Goal: Task Accomplishment & Management: Use online tool/utility

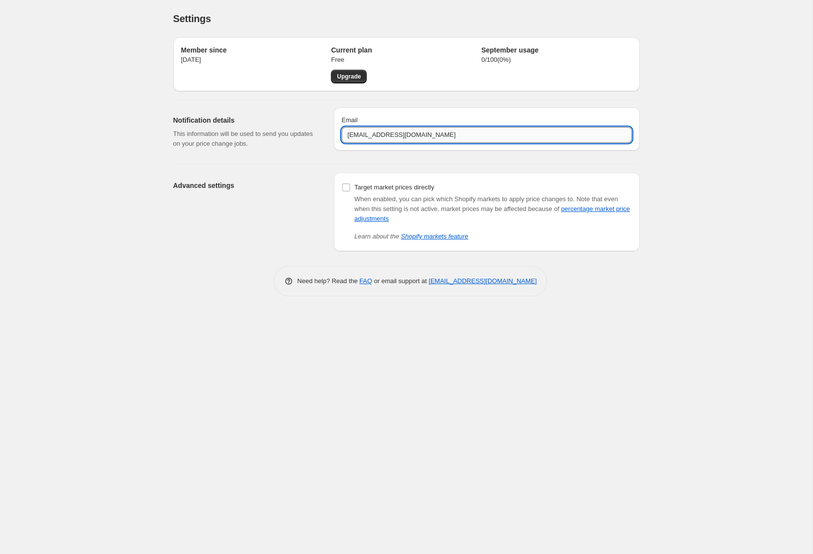
click at [354, 135] on input "info@crumbsanddoilies.co.uk" at bounding box center [487, 135] width 290 height 16
click at [472, 109] on div "Email info@crumbsanddoilies.co.uk" at bounding box center [487, 129] width 306 height 43
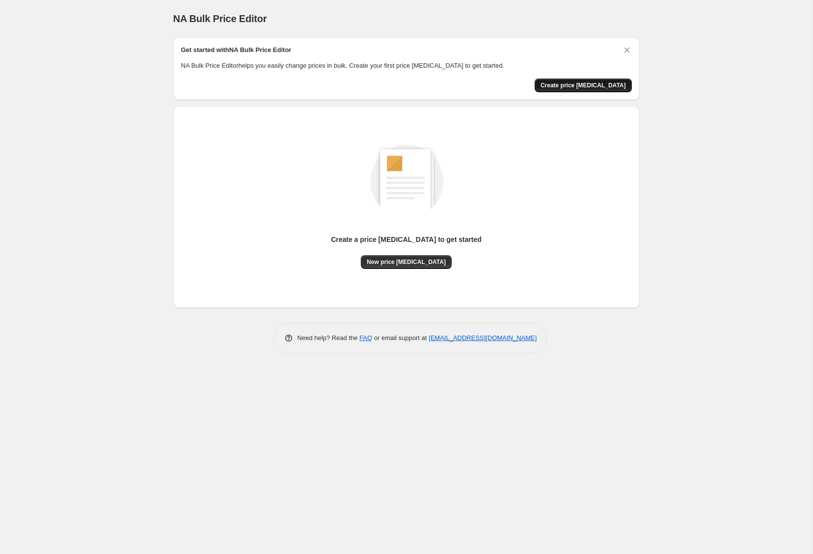
click at [588, 83] on span "Create price change job" at bounding box center [583, 86] width 85 height 8
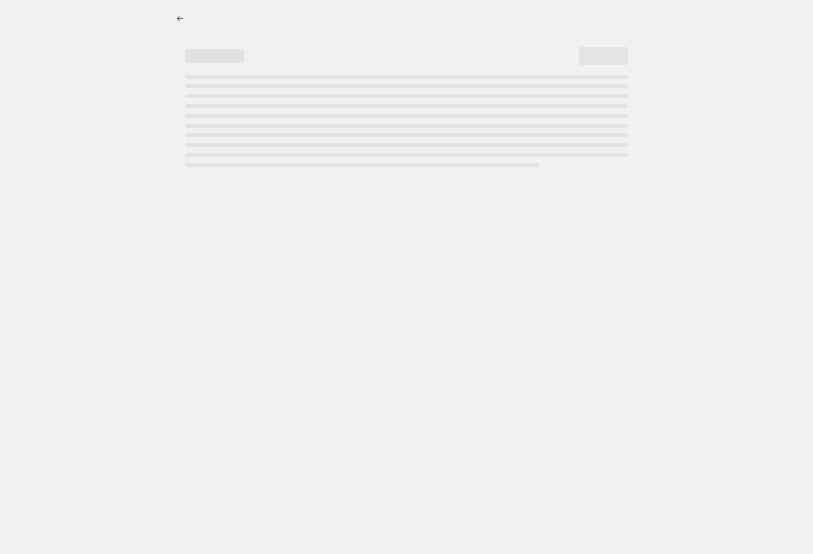
select select "percentage"
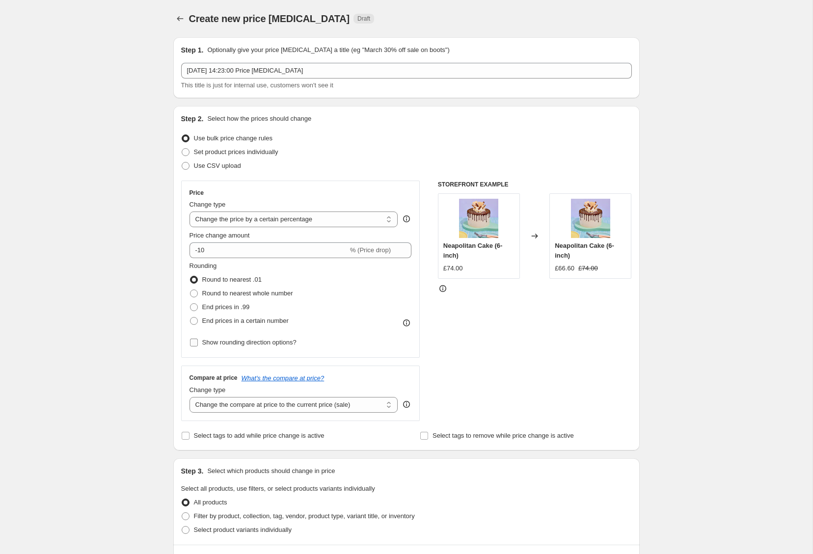
click at [270, 344] on span "Show rounding direction options?" at bounding box center [249, 342] width 94 height 7
click at [198, 344] on input "Show rounding direction options?" at bounding box center [194, 343] width 8 height 8
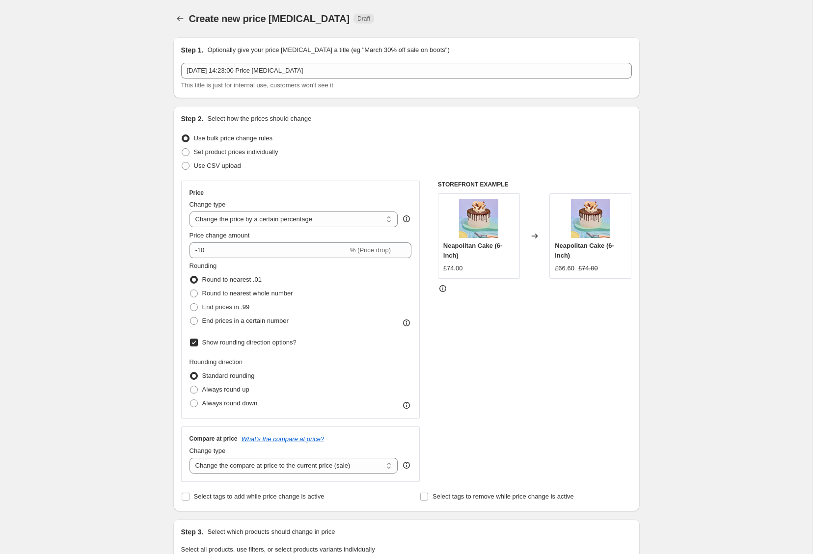
click at [270, 344] on span "Show rounding direction options?" at bounding box center [249, 342] width 94 height 7
click at [198, 344] on input "Show rounding direction options?" at bounding box center [194, 343] width 8 height 8
checkbox input "false"
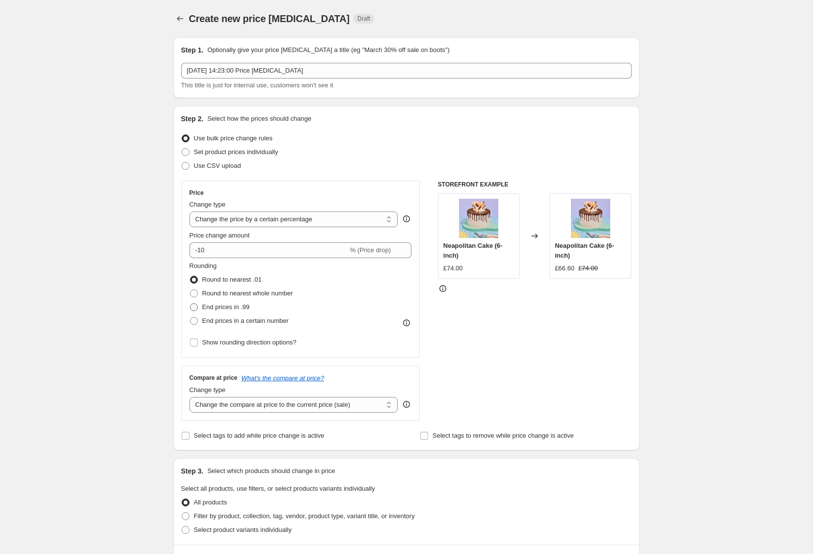
click at [235, 307] on span "End prices in .99" at bounding box center [226, 306] width 48 height 7
click at [190, 304] on input "End prices in .99" at bounding box center [190, 303] width 0 height 0
radio input "true"
click at [229, 319] on span "End prices in a certain number" at bounding box center [245, 320] width 86 height 7
click at [190, 318] on input "End prices in a certain number" at bounding box center [190, 317] width 0 height 0
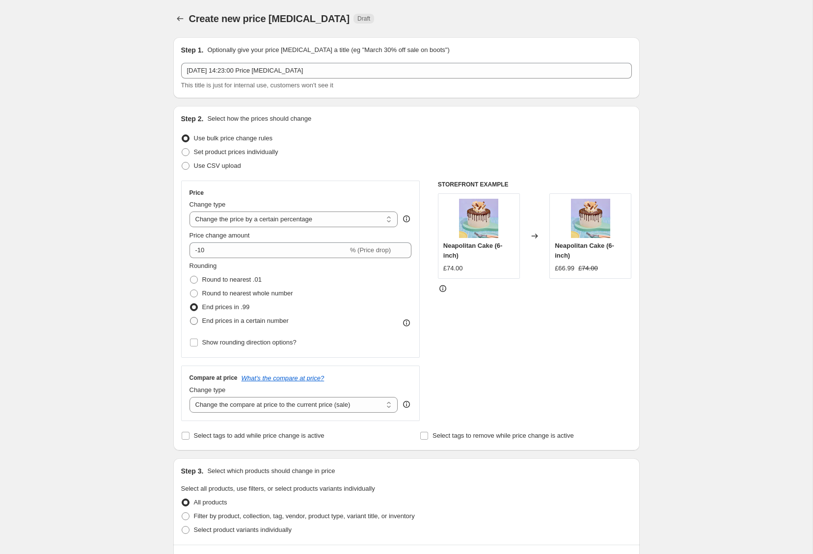
radio input "true"
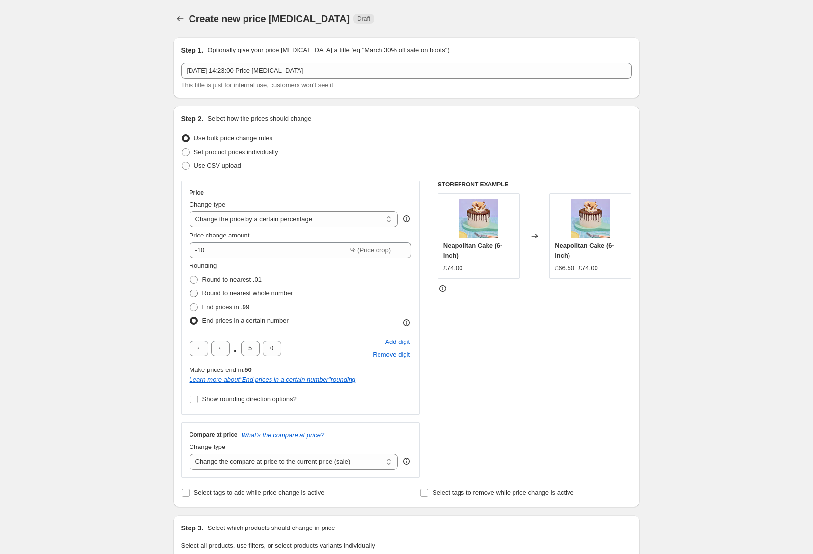
click at [241, 296] on span "Round to nearest whole number" at bounding box center [247, 293] width 91 height 7
click at [190, 290] on input "Round to nearest whole number" at bounding box center [190, 290] width 0 height 0
radio input "true"
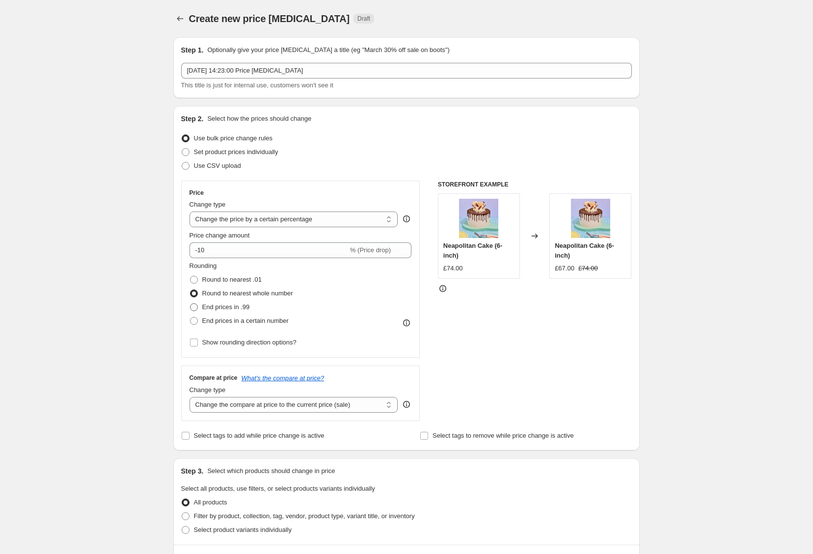
click at [234, 309] on span "End prices in .99" at bounding box center [226, 306] width 48 height 7
click at [190, 304] on input "End prices in .99" at bounding box center [190, 303] width 0 height 0
radio input "true"
click at [237, 294] on span "Round to nearest whole number" at bounding box center [247, 293] width 91 height 7
click at [190, 290] on input "Round to nearest whole number" at bounding box center [190, 290] width 0 height 0
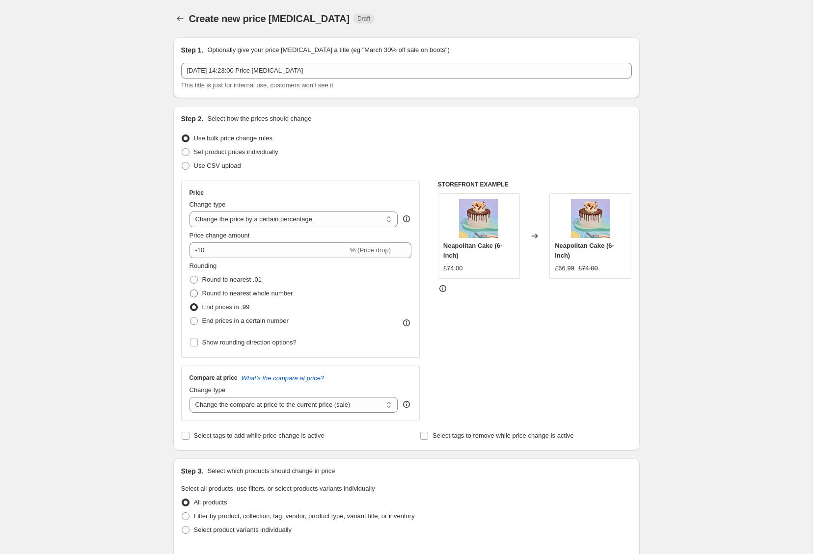
radio input "true"
click at [234, 306] on span "End prices in .99" at bounding box center [226, 306] width 48 height 7
click at [190, 304] on input "End prices in .99" at bounding box center [190, 303] width 0 height 0
radio input "true"
click at [240, 294] on span "Round to nearest whole number" at bounding box center [247, 293] width 91 height 7
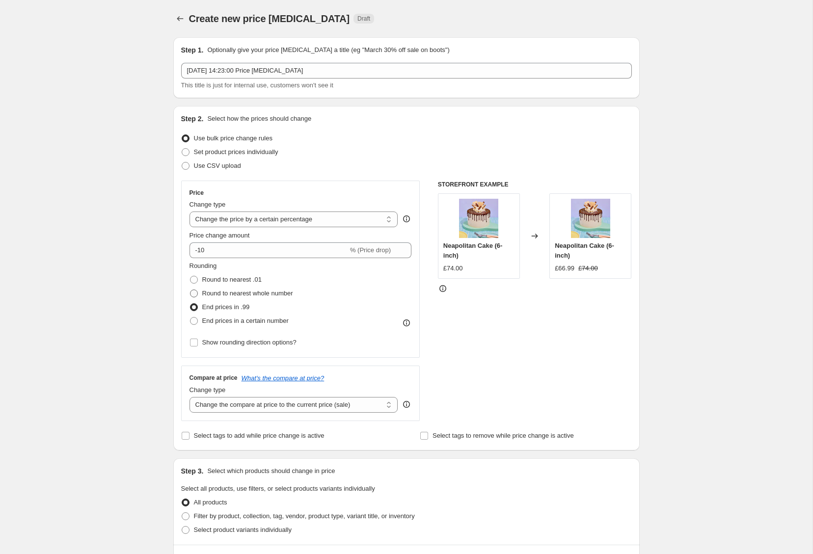
click at [190, 290] on input "Round to nearest whole number" at bounding box center [190, 290] width 0 height 0
radio input "true"
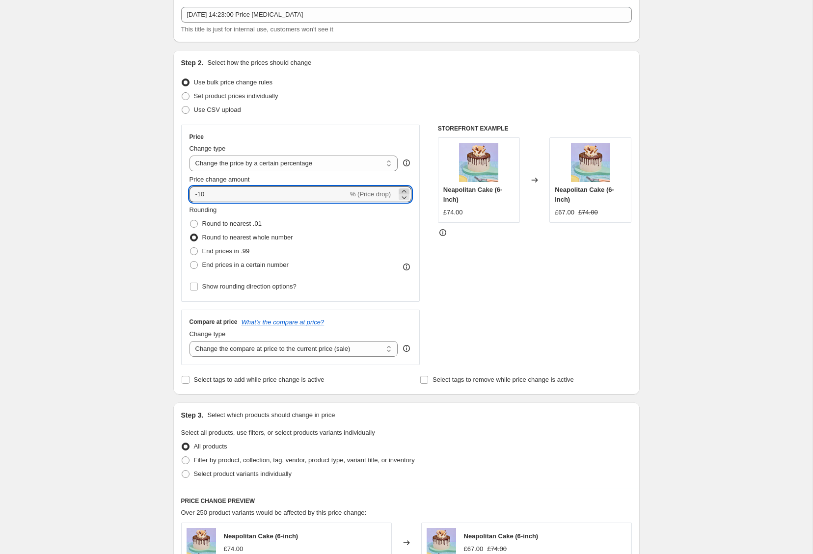
scroll to position [54, 0]
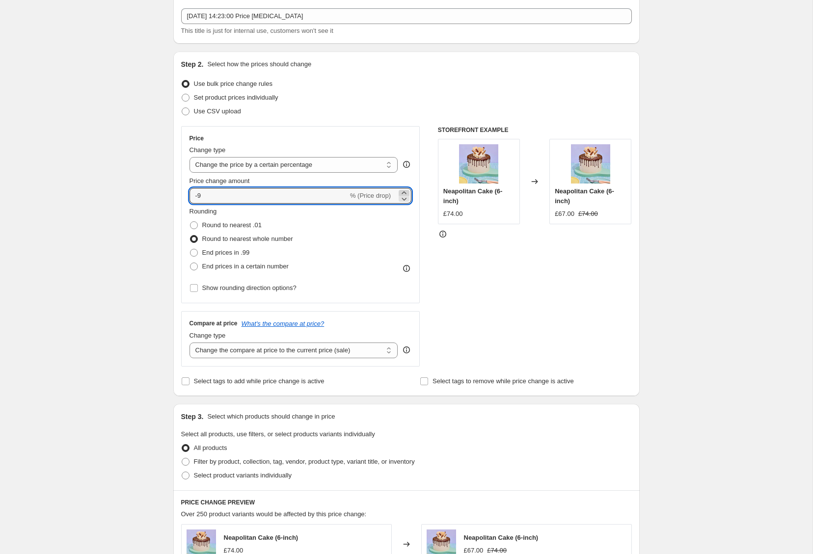
click at [406, 190] on icon at bounding box center [404, 193] width 10 height 10
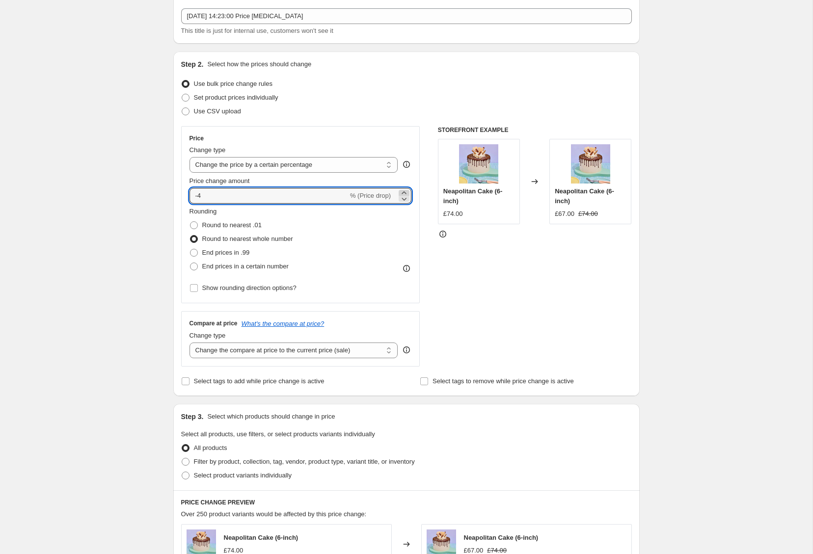
click at [406, 190] on icon at bounding box center [404, 193] width 10 height 10
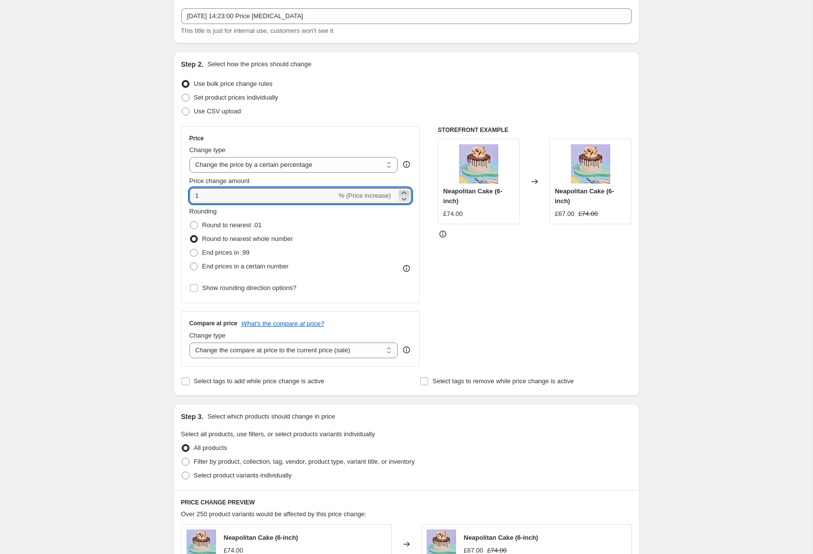
click at [406, 190] on icon at bounding box center [404, 193] width 10 height 10
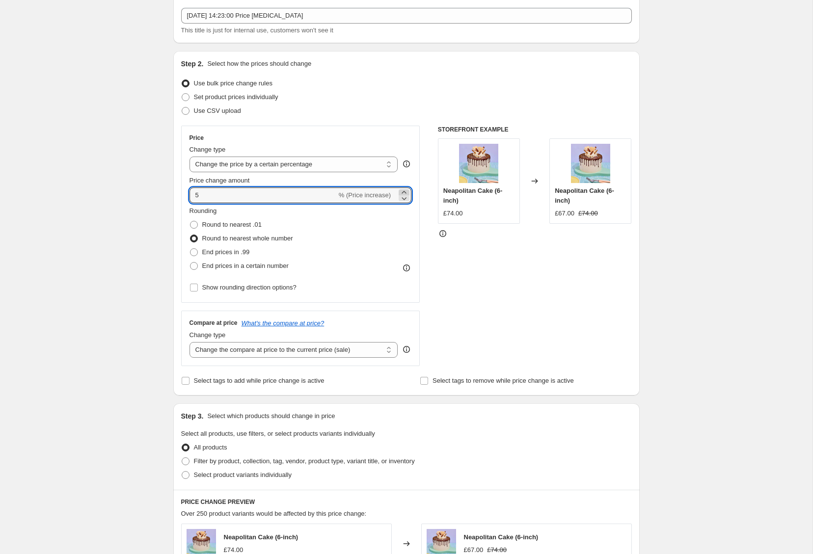
click at [406, 190] on icon at bounding box center [404, 193] width 10 height 10
type input "7"
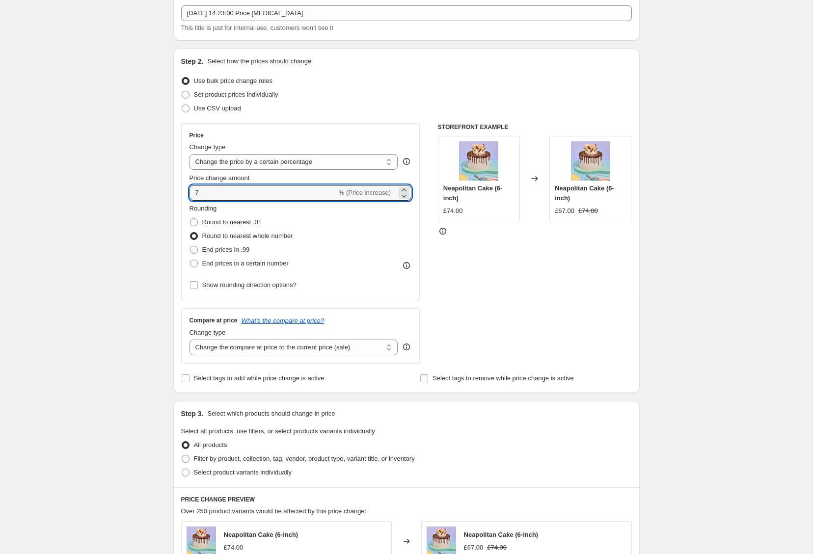
click at [375, 231] on div "Rounding Round to nearest .01 Round to nearest whole number End prices in .99 E…" at bounding box center [301, 237] width 222 height 67
click at [355, 341] on select "Change the compare at price to the current price (sale) Change the compare at p…" at bounding box center [294, 348] width 209 height 16
select select "no_change"
click at [297, 380] on span "Select tags to add while price change is active" at bounding box center [259, 378] width 131 height 7
click at [190, 380] on input "Select tags to add while price change is active" at bounding box center [186, 379] width 8 height 8
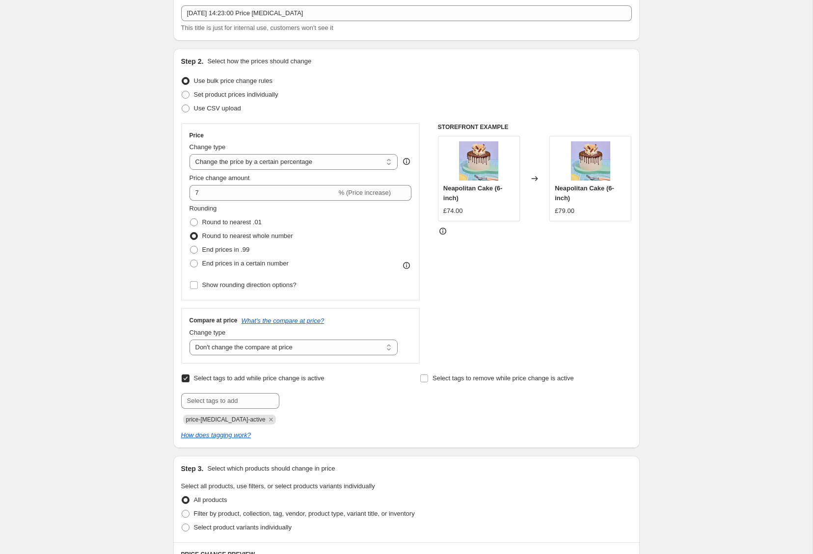
click at [297, 380] on span "Select tags to add while price change is active" at bounding box center [259, 378] width 131 height 7
click at [190, 380] on input "Select tags to add while price change is active" at bounding box center [186, 379] width 8 height 8
checkbox input "false"
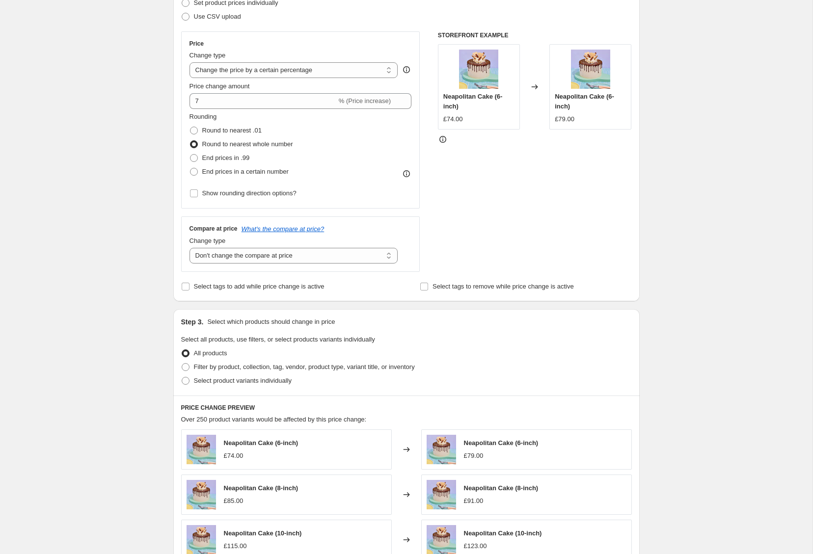
scroll to position [159, 0]
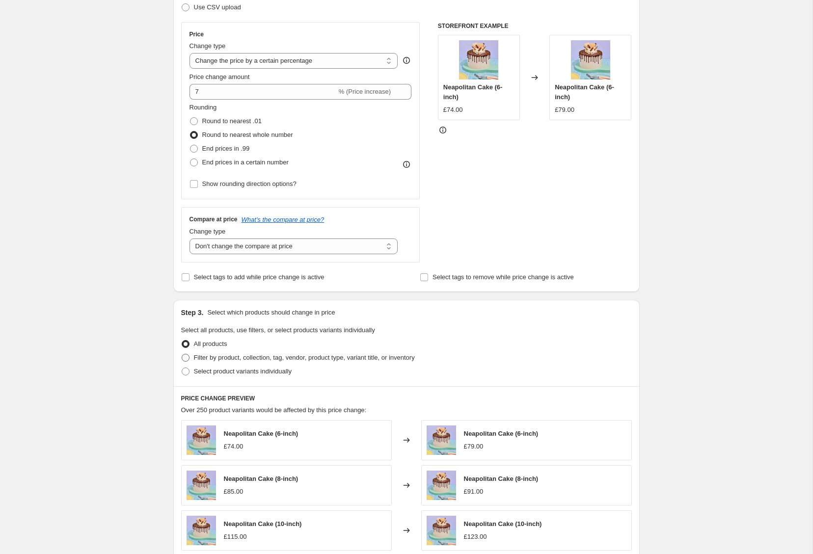
click at [268, 357] on span "Filter by product, collection, tag, vendor, product type, variant title, or inv…" at bounding box center [304, 357] width 221 height 7
click at [182, 354] on input "Filter by product, collection, tag, vendor, product type, variant title, or inv…" at bounding box center [182, 354] width 0 height 0
radio input "true"
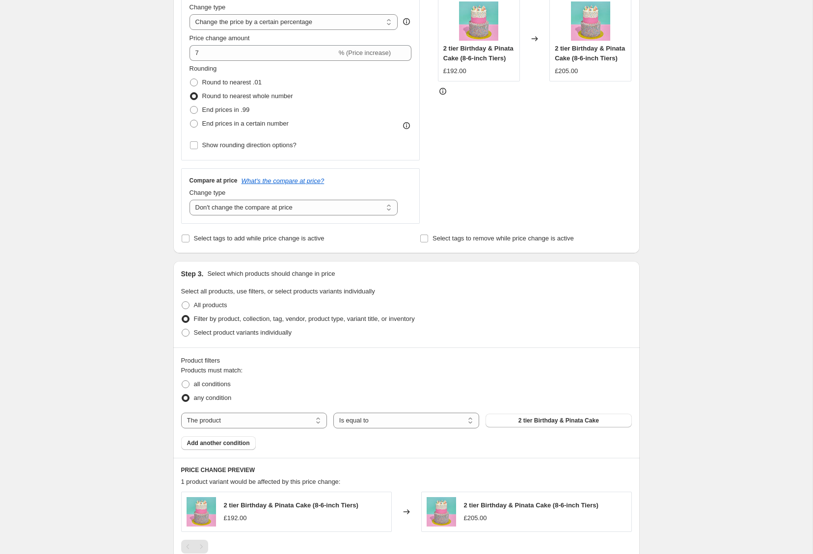
scroll to position [264, 0]
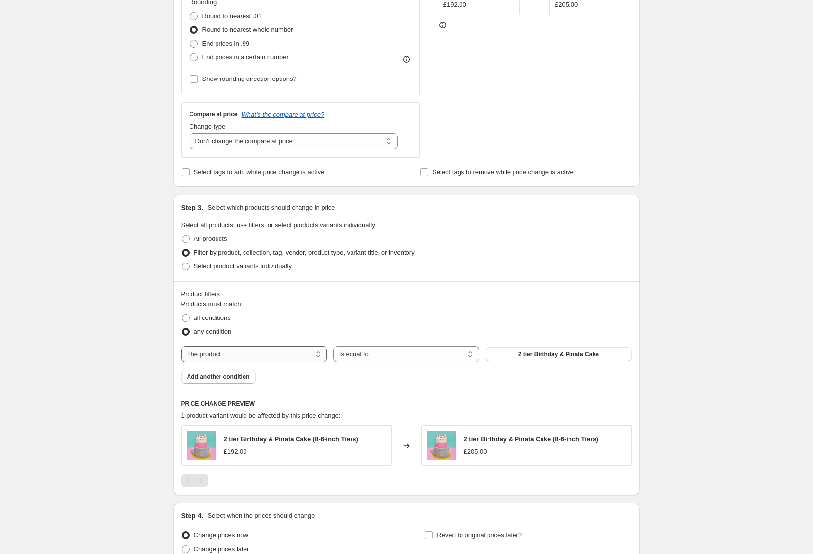
click at [287, 354] on select "The product The product's collection The product's tag The product's vendor The…" at bounding box center [254, 355] width 146 height 16
select select "product_type"
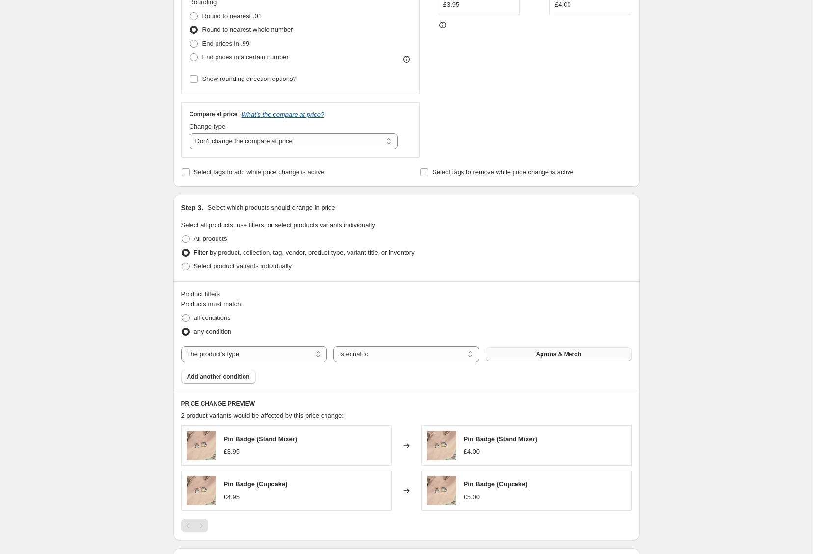
click at [517, 354] on button "Aprons & Merch" at bounding box center [559, 355] width 146 height 14
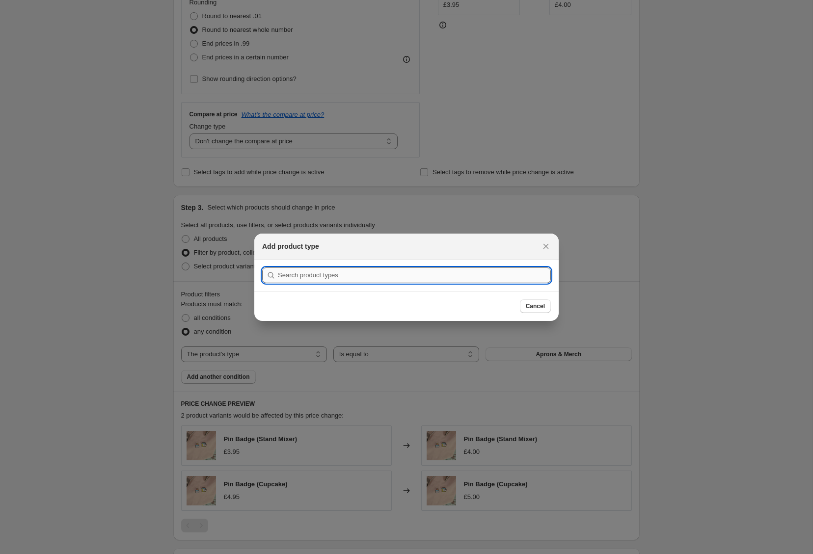
click at [523, 272] on input ":r2v:" at bounding box center [414, 276] width 273 height 16
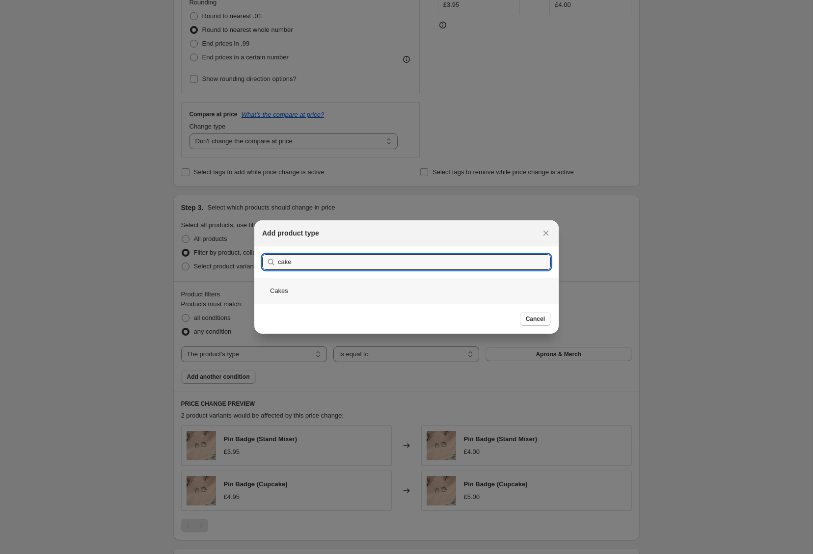
type input "cake"
click at [276, 287] on div "Cakes" at bounding box center [406, 291] width 304 height 26
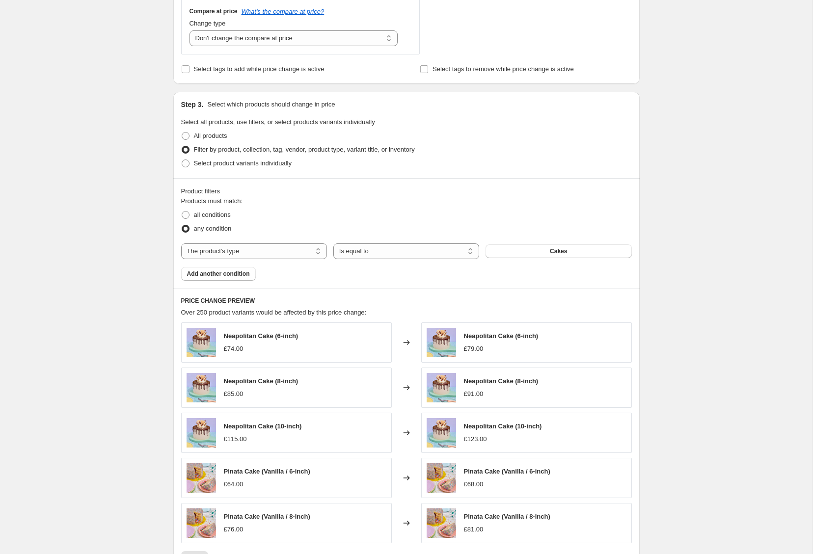
scroll to position [367, 0]
click at [255, 159] on span "Select product variants individually" at bounding box center [243, 162] width 98 height 7
click at [182, 159] on input "Select product variants individually" at bounding box center [182, 159] width 0 height 0
radio input "true"
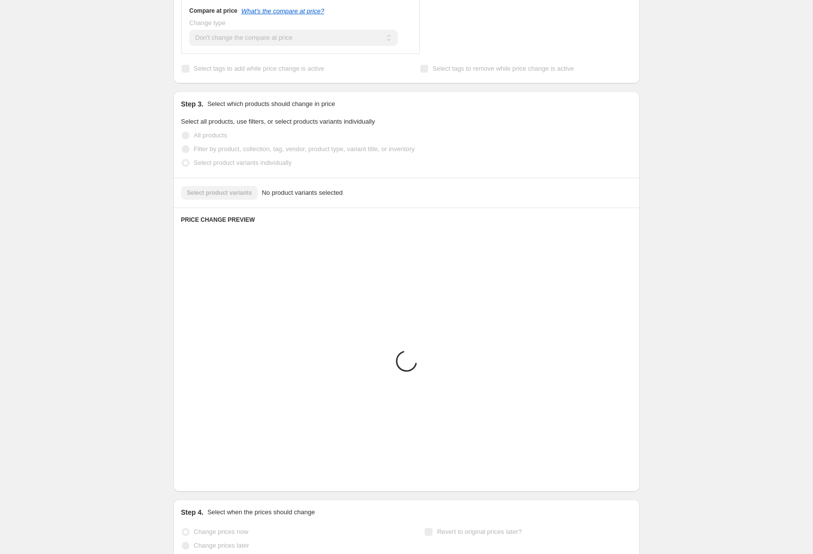
scroll to position [208, 0]
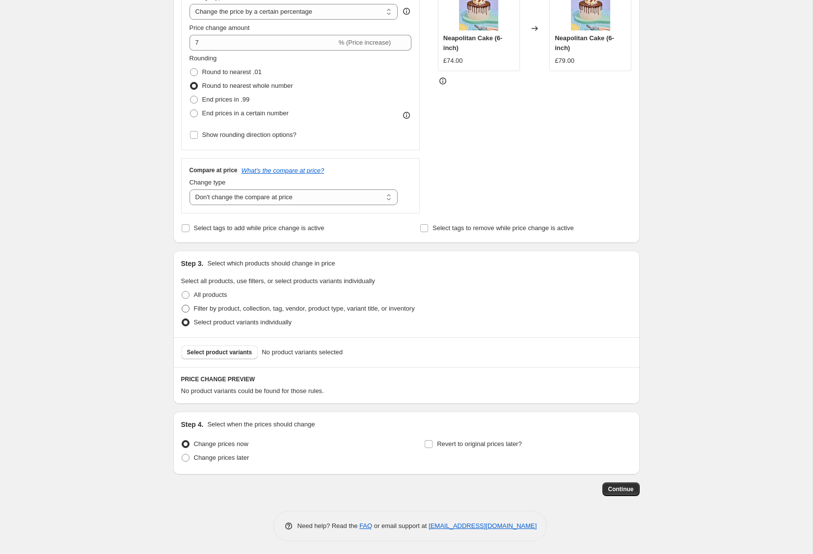
click at [186, 306] on span at bounding box center [186, 309] width 8 height 8
click at [182, 305] on input "Filter by product, collection, tag, vendor, product type, variant title, or inv…" at bounding box center [182, 305] width 0 height 0
radio input "true"
select select "product_type"
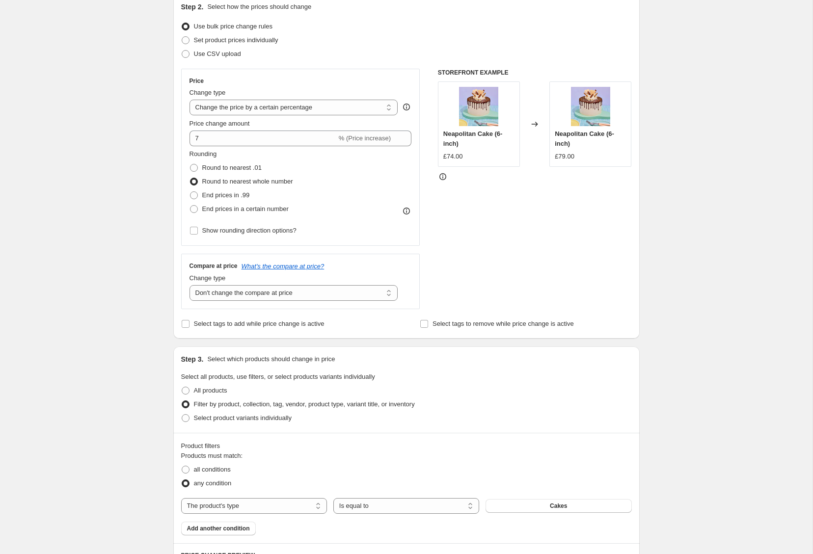
scroll to position [110, 0]
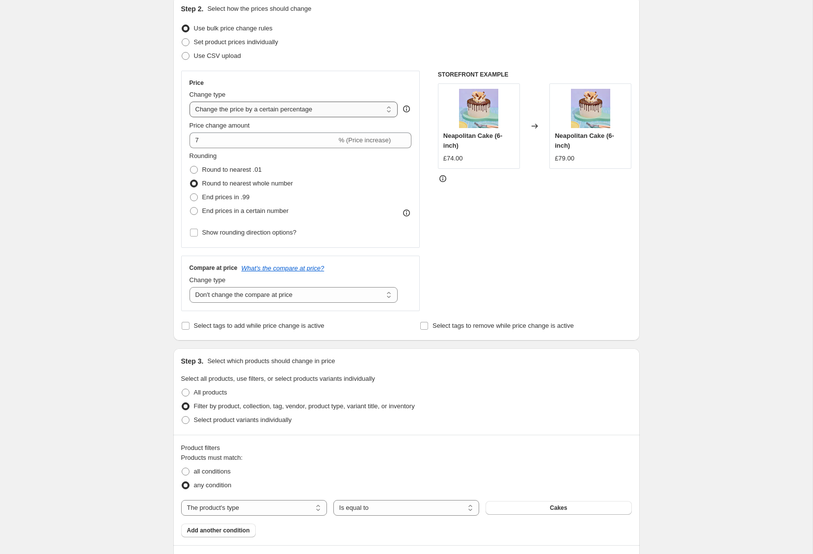
click at [341, 113] on select "Change the price to a certain amount Change the price by a certain amount Chang…" at bounding box center [294, 110] width 209 height 16
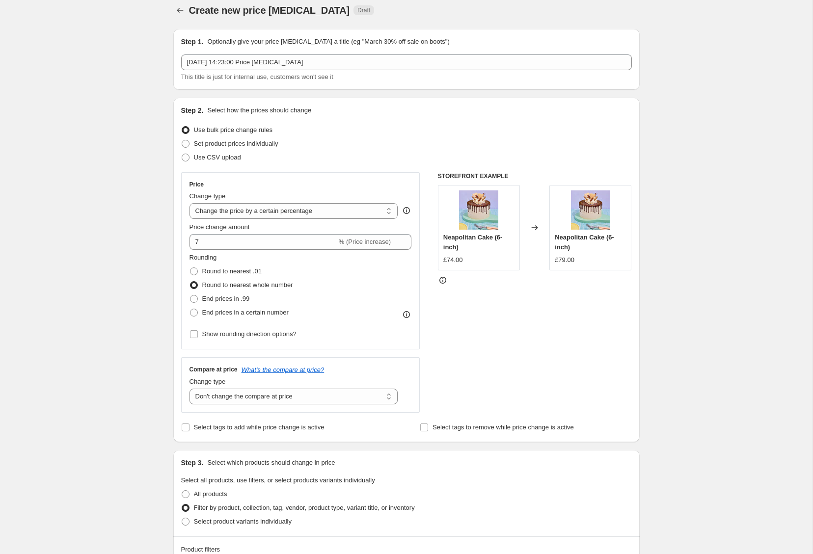
scroll to position [0, 0]
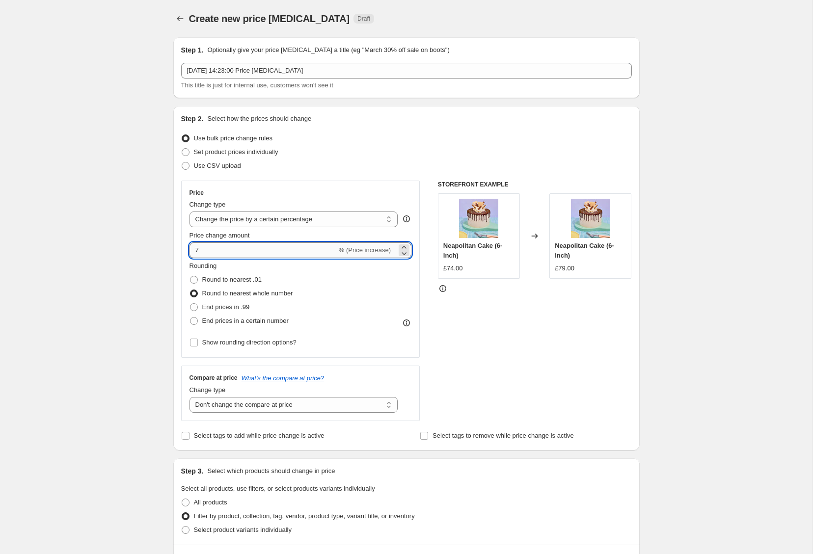
click at [295, 252] on input "7" at bounding box center [263, 251] width 147 height 16
click at [444, 290] on icon at bounding box center [443, 289] width 10 height 10
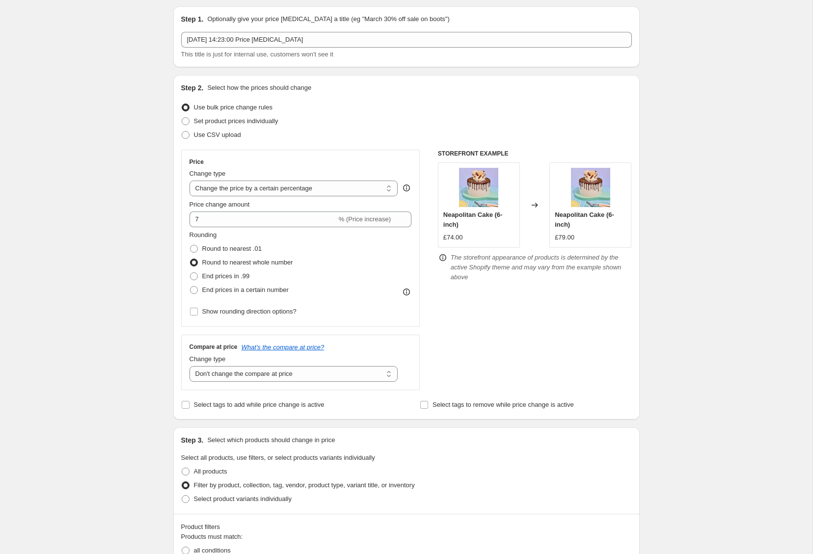
scroll to position [34, 0]
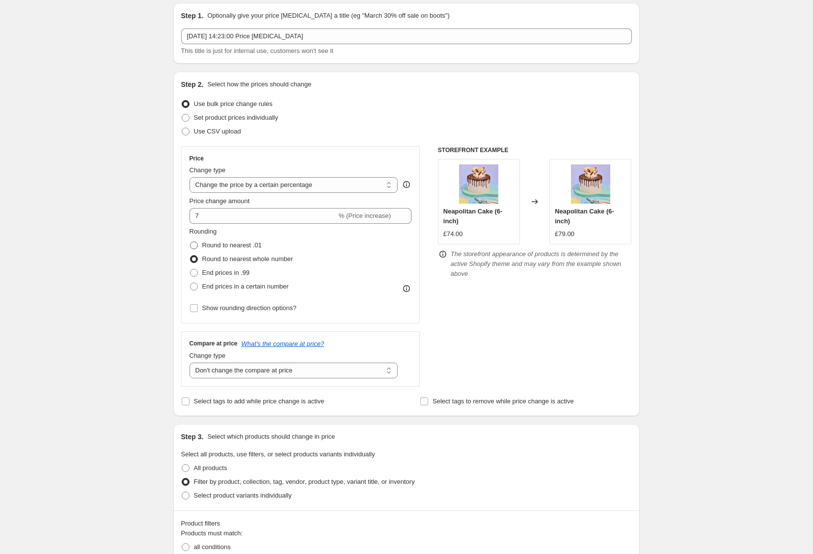
click at [199, 244] on label "Round to nearest .01" at bounding box center [226, 246] width 72 height 14
click at [190, 242] on input "Round to nearest .01" at bounding box center [190, 242] width 0 height 0
radio input "true"
click at [195, 259] on span at bounding box center [194, 259] width 8 height 8
click at [190, 256] on input "Round to nearest whole number" at bounding box center [190, 255] width 0 height 0
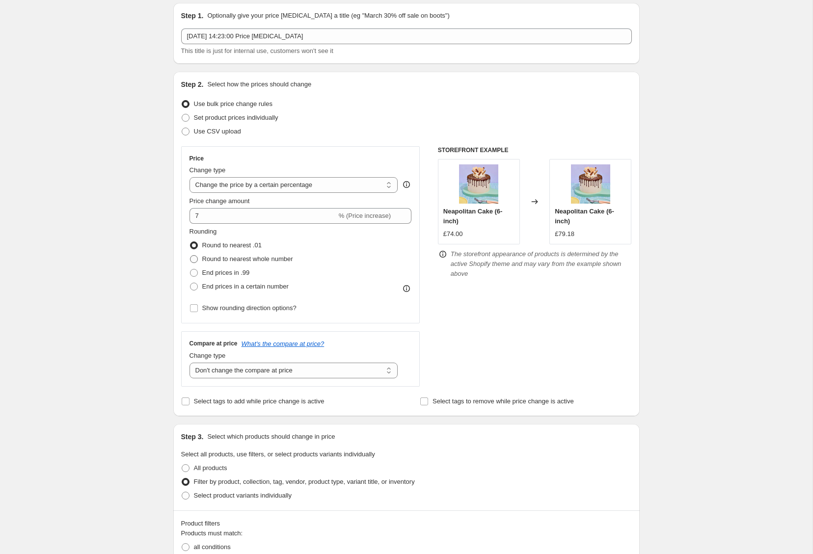
radio input "true"
click at [196, 246] on span at bounding box center [194, 246] width 8 height 8
click at [190, 242] on input "Round to nearest .01" at bounding box center [190, 242] width 0 height 0
radio input "true"
click at [197, 259] on span at bounding box center [194, 259] width 8 height 8
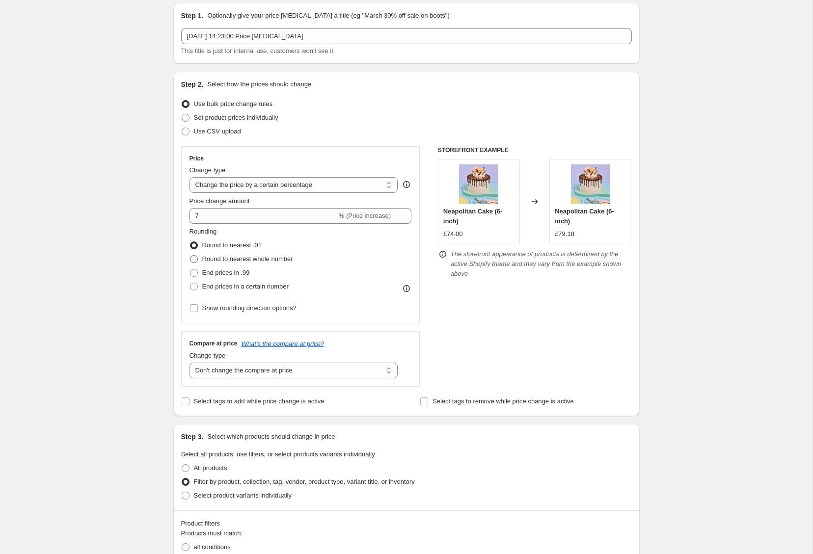
click at [190, 256] on input "Round to nearest whole number" at bounding box center [190, 255] width 0 height 0
radio input "true"
click at [197, 273] on span at bounding box center [194, 273] width 8 height 8
click at [190, 270] on input "End prices in .99" at bounding box center [190, 269] width 0 height 0
radio input "true"
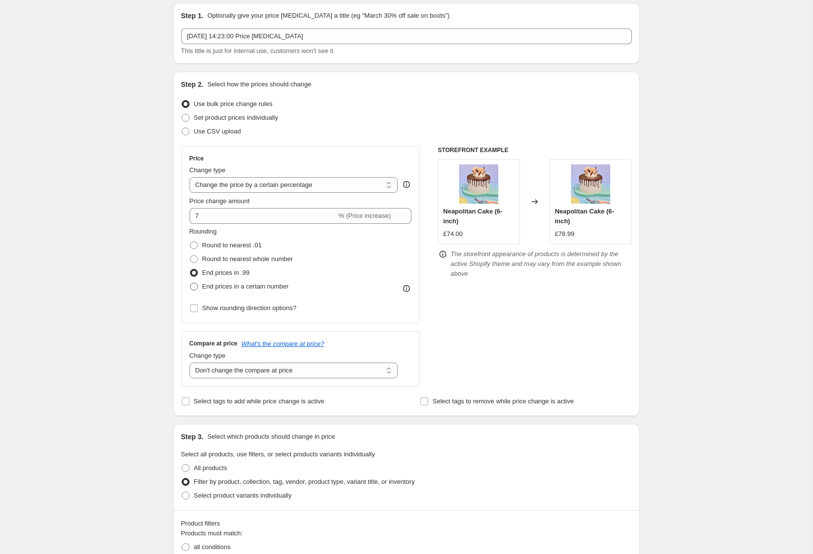
click at [201, 286] on label "End prices in a certain number" at bounding box center [239, 287] width 99 height 14
click at [190, 283] on input "End prices in a certain number" at bounding box center [190, 283] width 0 height 0
radio input "true"
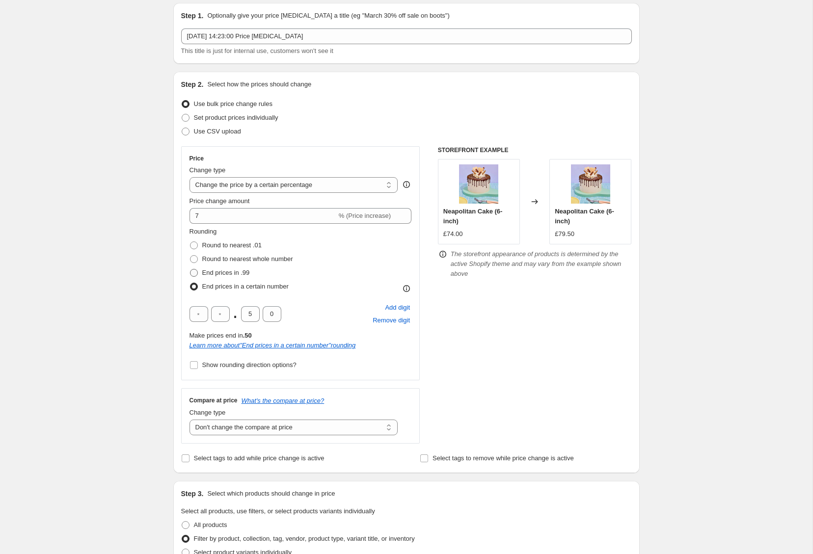
click at [200, 272] on label "End prices in .99" at bounding box center [220, 273] width 60 height 14
click at [190, 270] on input "End prices in .99" at bounding box center [190, 269] width 0 height 0
radio input "true"
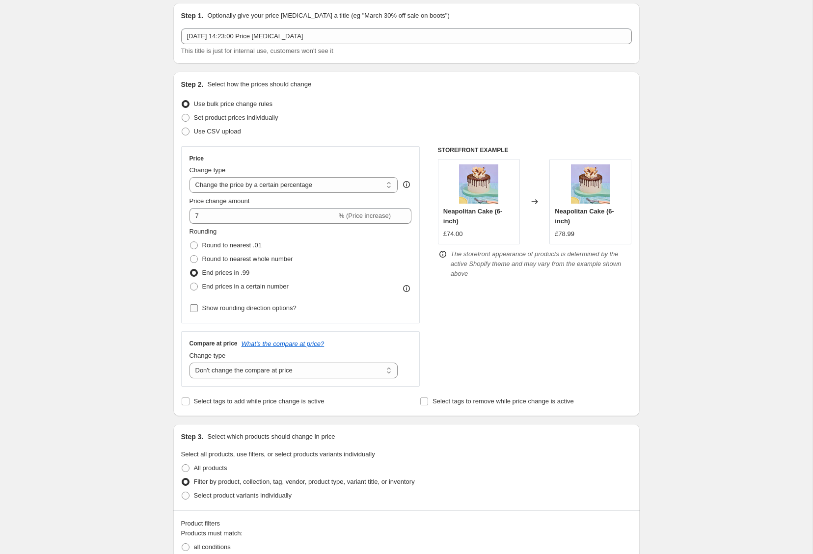
click at [198, 307] on label "Show rounding direction options?" at bounding box center [243, 308] width 107 height 14
click at [198, 307] on input "Show rounding direction options?" at bounding box center [194, 308] width 8 height 8
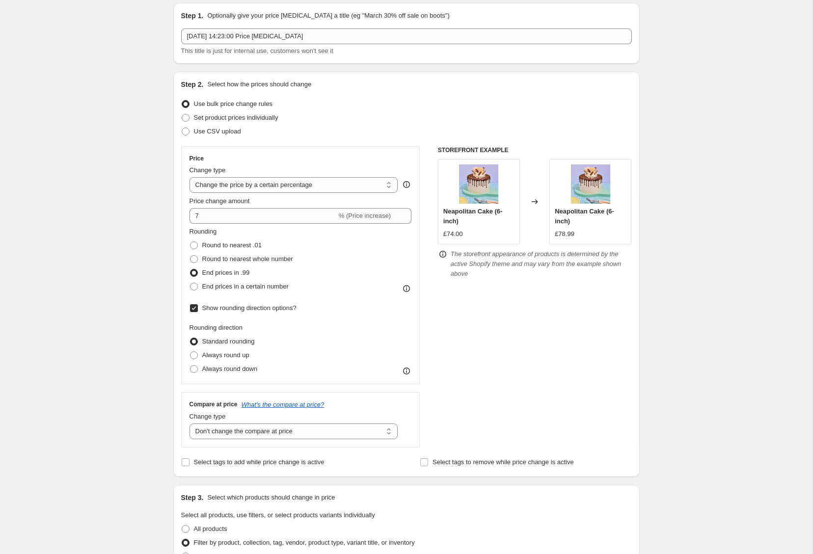
click at [198, 307] on label "Show rounding direction options?" at bounding box center [243, 308] width 107 height 14
click at [198, 307] on input "Show rounding direction options?" at bounding box center [194, 308] width 8 height 8
checkbox input "false"
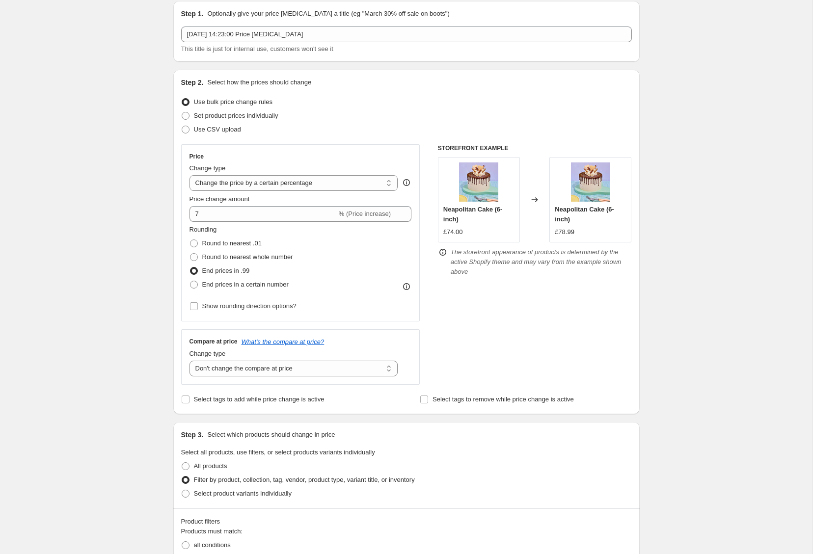
scroll to position [0, 0]
